Goal: Find specific page/section: Find specific page/section

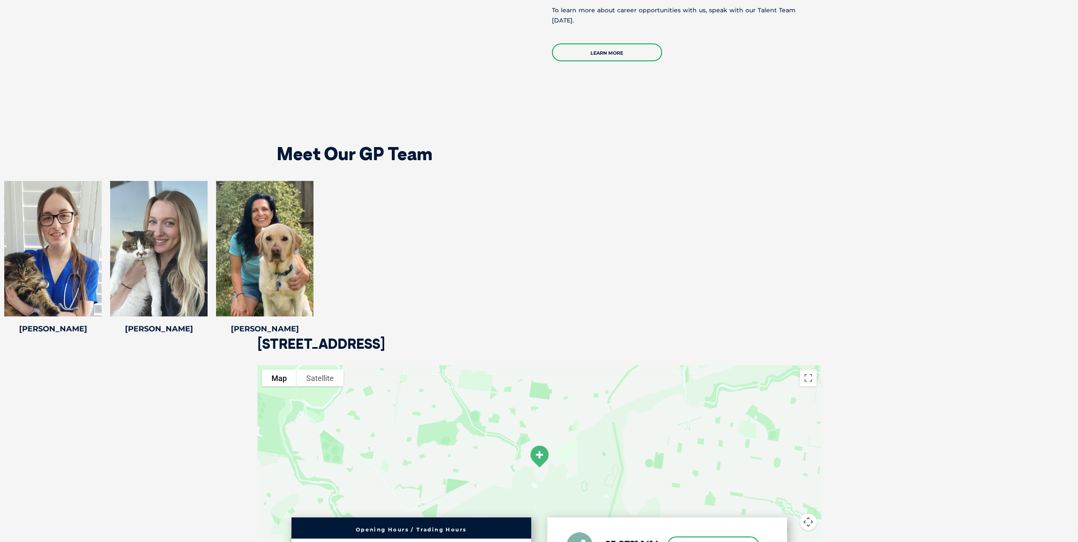
scroll to position [1821, 0]
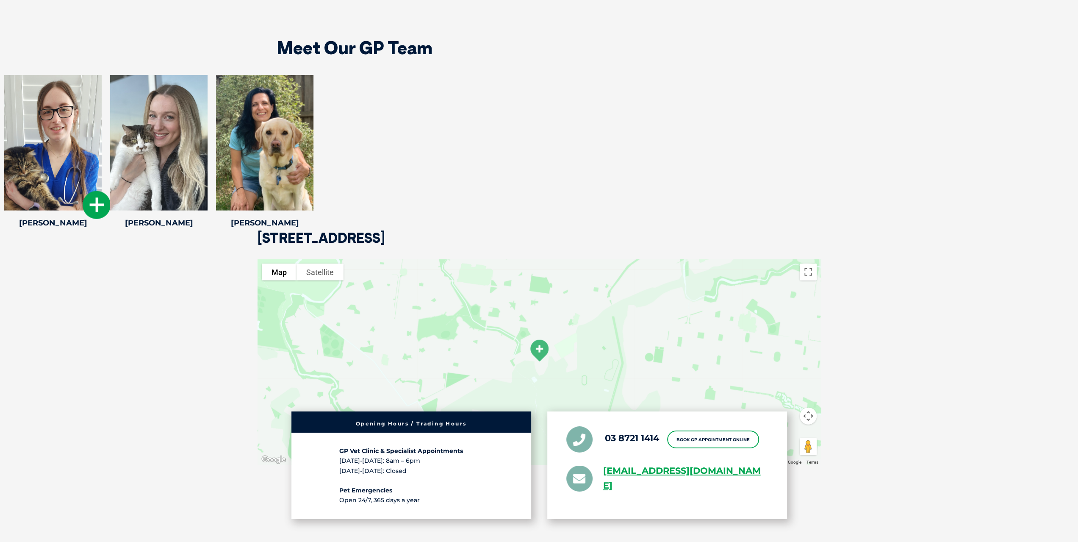
click at [53, 150] on div at bounding box center [52, 143] width 97 height 136
click at [97, 197] on icon at bounding box center [97, 205] width 28 height 28
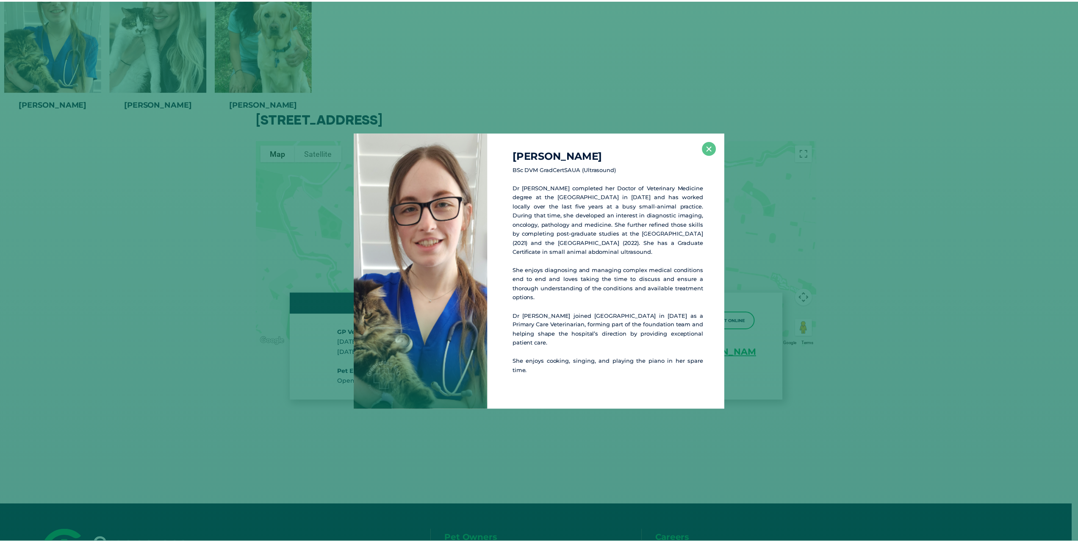
scroll to position [1951, 0]
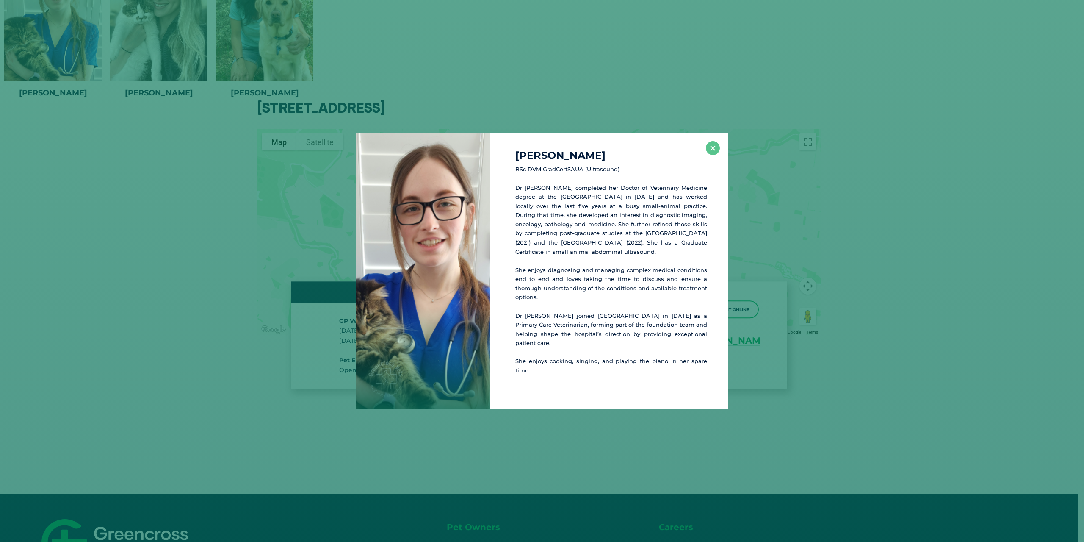
click at [267, 232] on div "Dr Stephanie Middlemast BSc DVM GradCertSAUA (Ultrasound) Dr Steph completed he…" at bounding box center [541, 271] width 1077 height 276
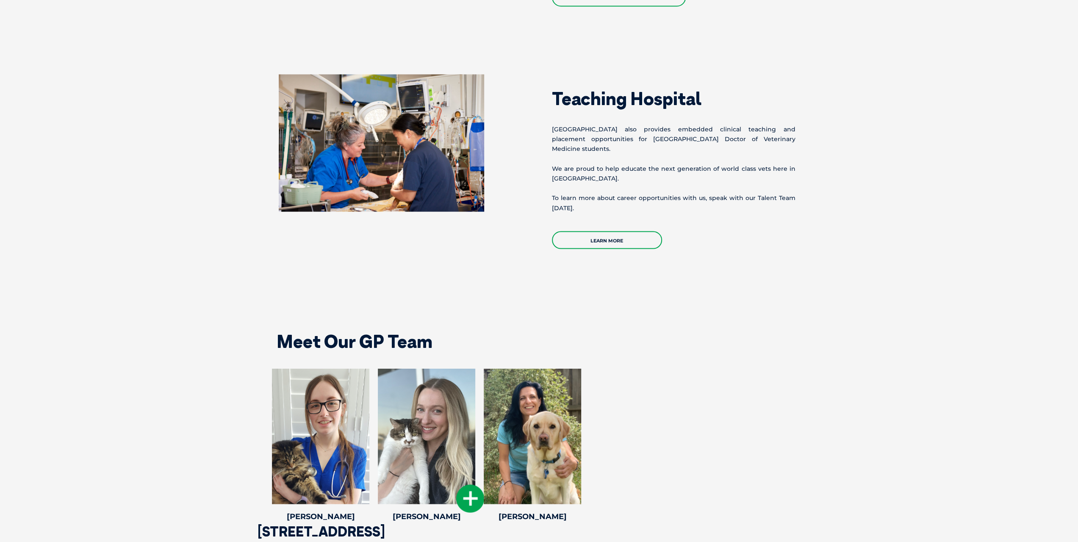
scroll to position [1528, 0]
